Goal: Task Accomplishment & Management: Use online tool/utility

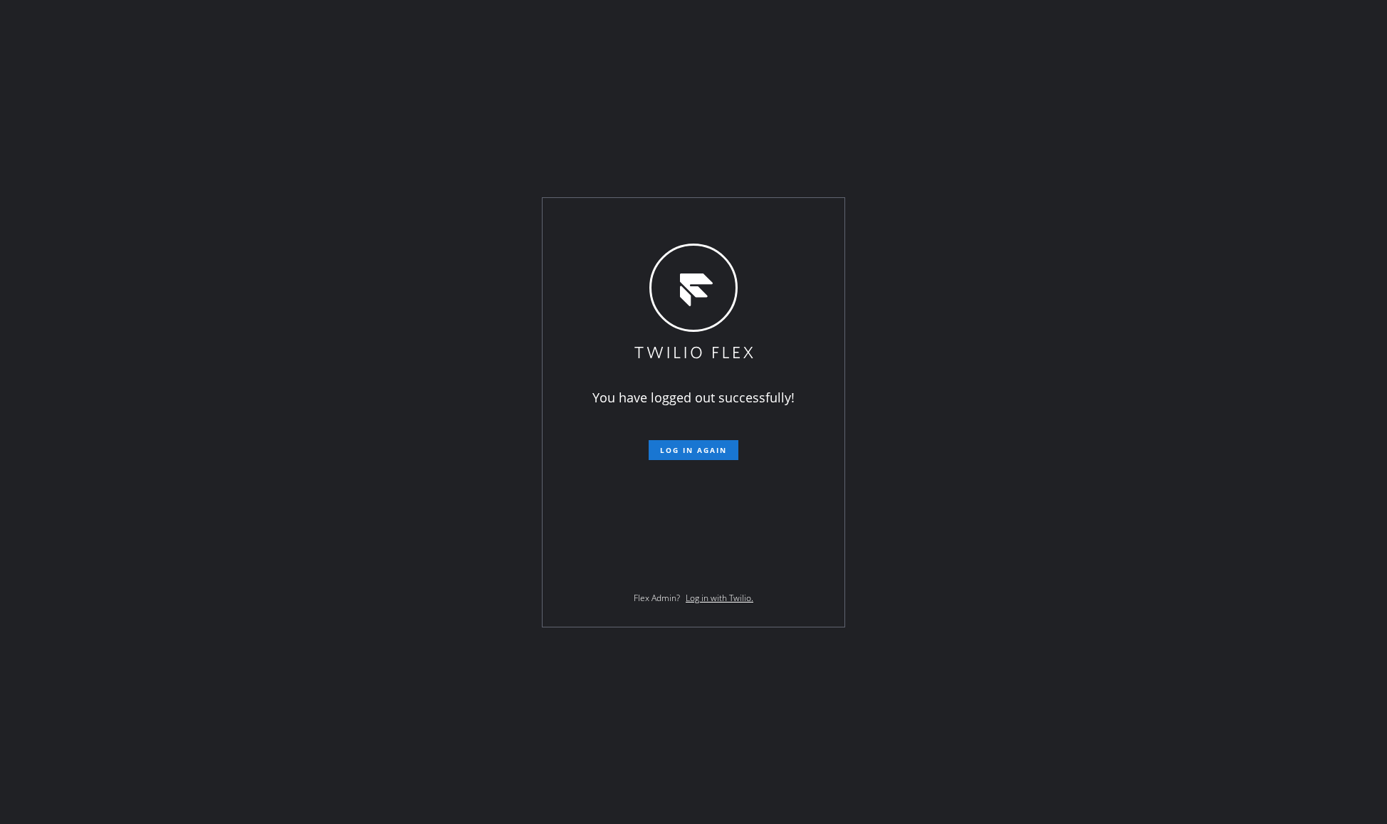
click at [906, 364] on div "You have logged out successfully! Log in again Flex Admin? Log in with Twilio." at bounding box center [693, 412] width 1387 height 824
click at [704, 444] on button "Log in again" at bounding box center [693, 450] width 90 height 20
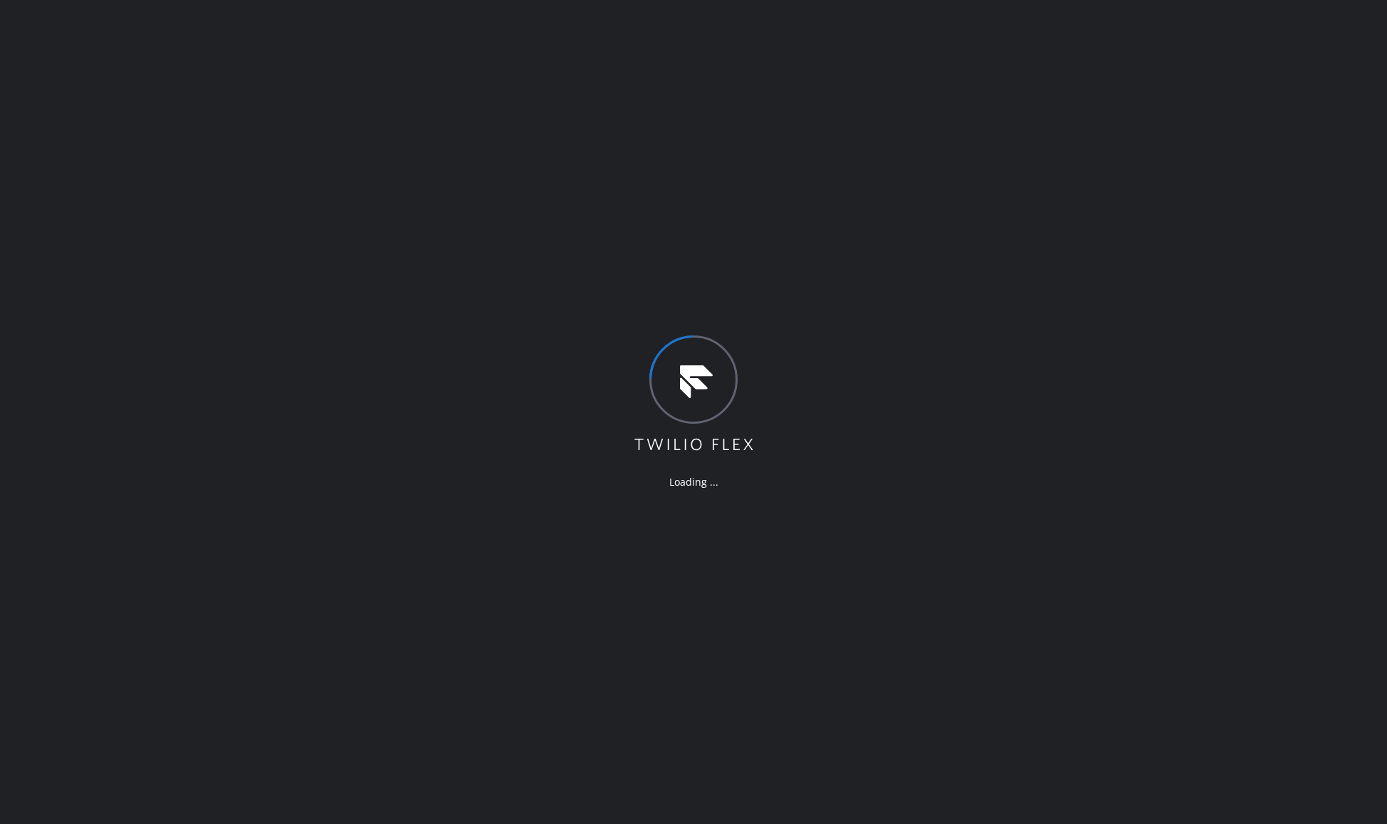
drag, startPoint x: 688, startPoint y: 342, endPoint x: 647, endPoint y: 419, distance: 87.5
drag, startPoint x: 647, startPoint y: 419, endPoint x: 530, endPoint y: 303, distance: 165.1
click at [530, 303] on div "Loading ..." at bounding box center [693, 412] width 1387 height 824
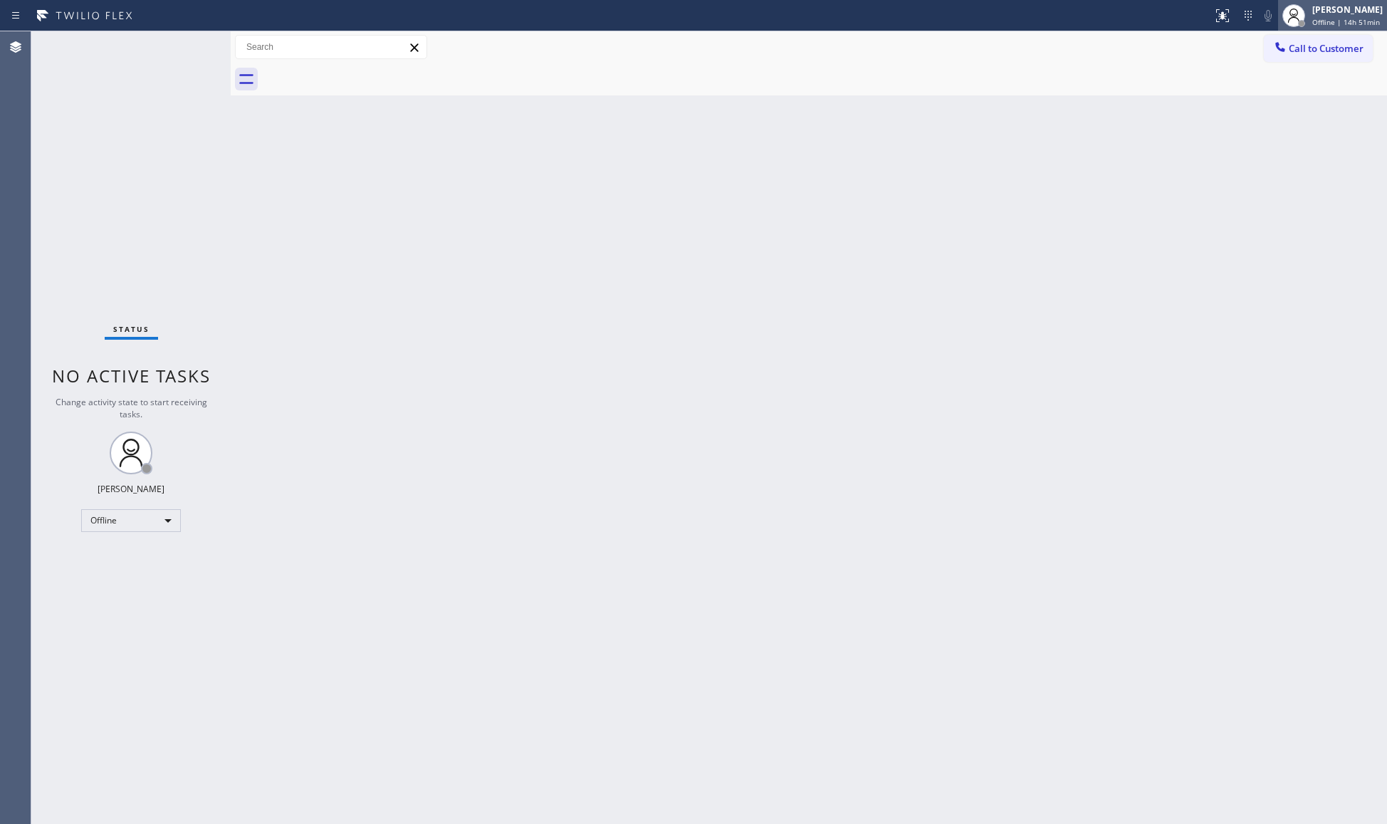
click at [1309, 19] on div at bounding box center [1293, 15] width 31 height 31
click at [1305, 95] on button "Unavailable" at bounding box center [1315, 94] width 142 height 19
